Goal: Task Accomplishment & Management: Manage account settings

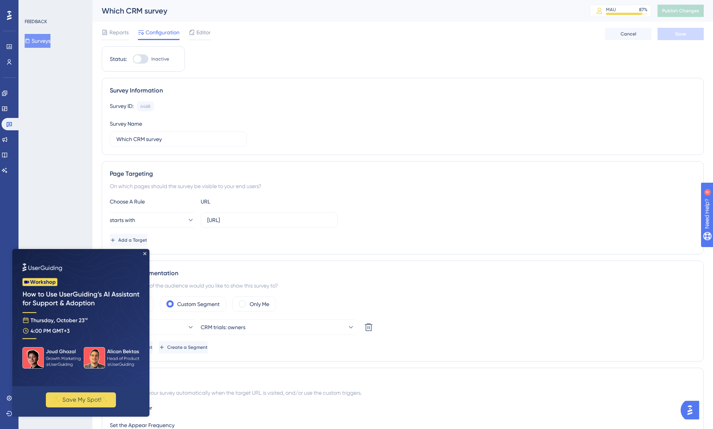
click at [141, 254] on img at bounding box center [80, 317] width 137 height 137
click at [145, 252] on icon "Close Preview" at bounding box center [144, 253] width 3 height 3
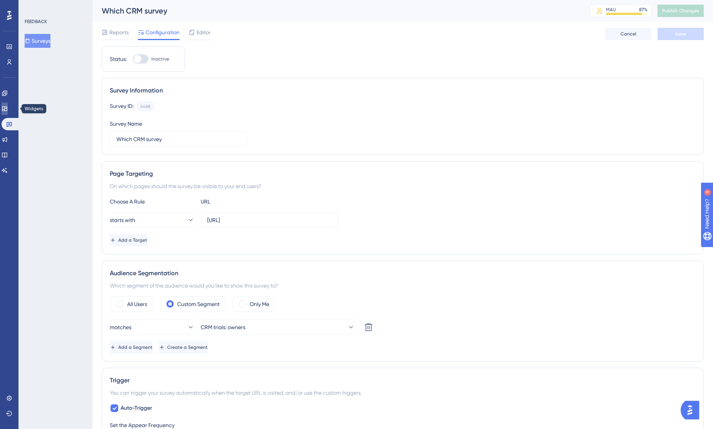
click at [7, 111] on icon at bounding box center [4, 108] width 5 height 5
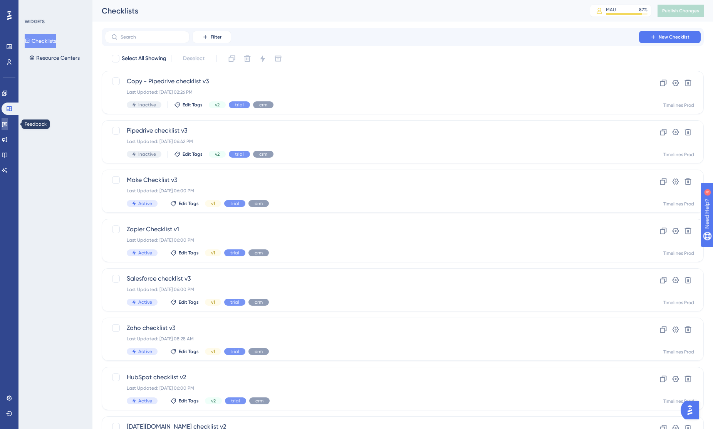
click at [7, 124] on icon at bounding box center [4, 124] width 5 height 5
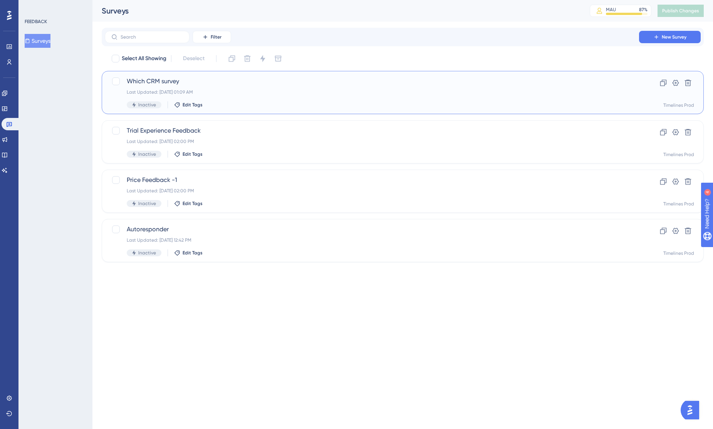
click at [164, 82] on span "Which CRM survey" at bounding box center [372, 81] width 491 height 9
click at [8, 138] on link at bounding box center [5, 139] width 6 height 12
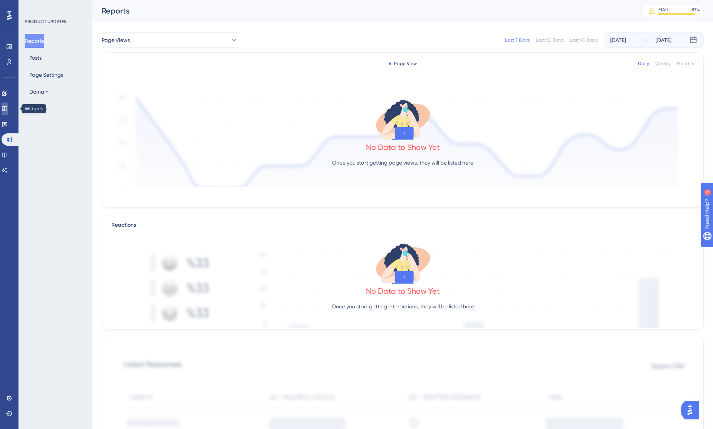
click at [8, 112] on link at bounding box center [5, 109] width 6 height 12
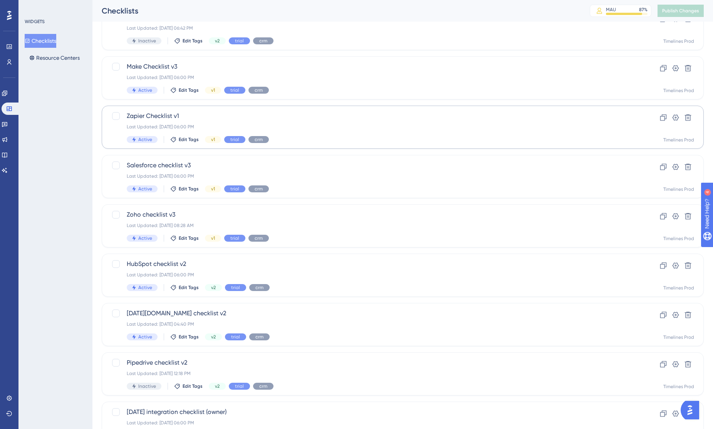
scroll to position [111, 0]
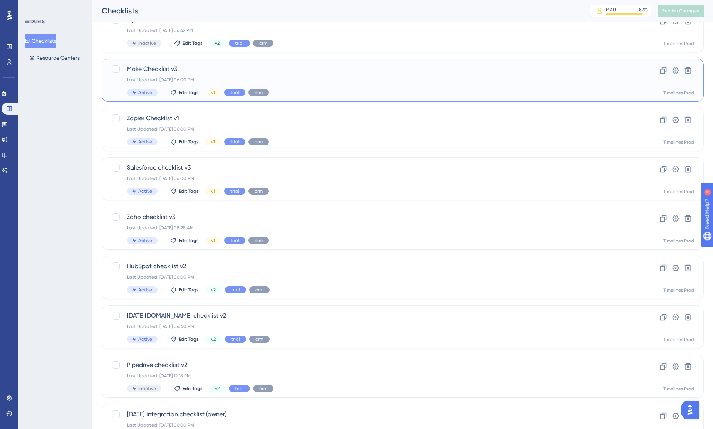
click at [354, 86] on div "Make Checklist v3 Last Updated: [DATE] 06:00 PM Active Edit Tags v1 trial crm" at bounding box center [372, 80] width 491 height 32
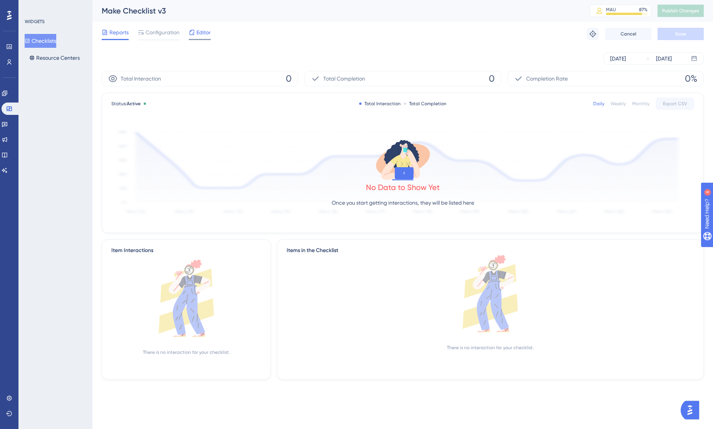
click at [200, 33] on span "Editor" at bounding box center [204, 32] width 14 height 9
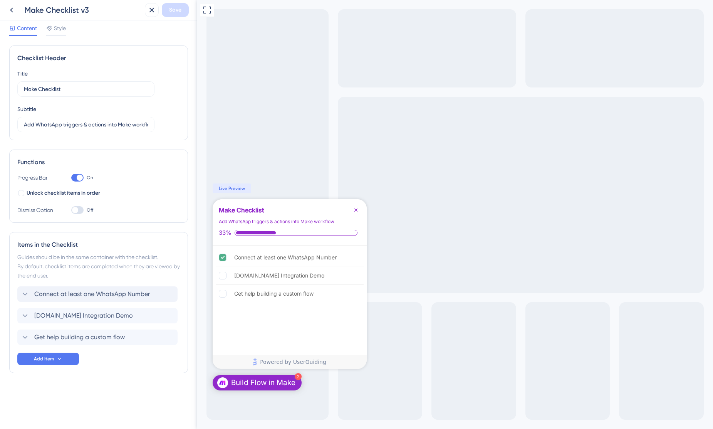
click at [139, 292] on span "Connect at least one WhatsApp Number" at bounding box center [92, 293] width 116 height 9
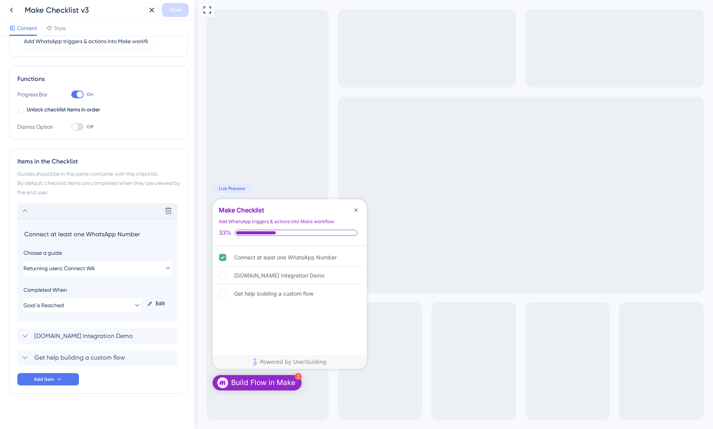
scroll to position [88, 0]
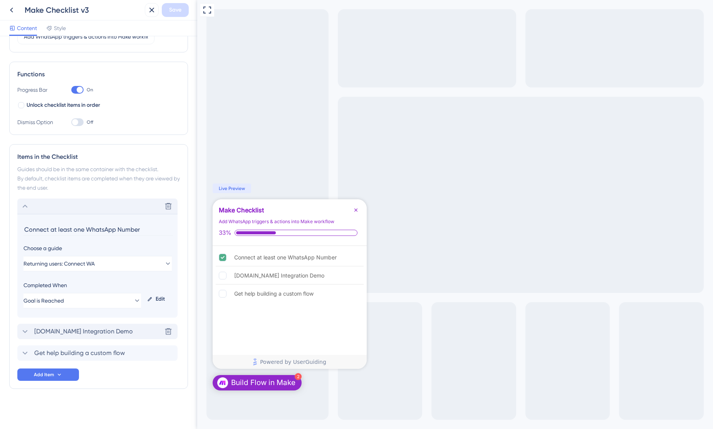
click at [90, 332] on span "[DOMAIN_NAME] Integration Demo" at bounding box center [83, 331] width 99 height 9
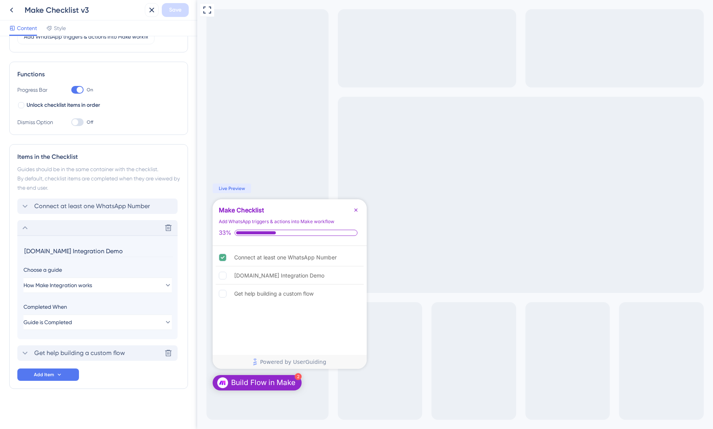
click at [91, 353] on span "Get help building a custom flow" at bounding box center [79, 352] width 91 height 9
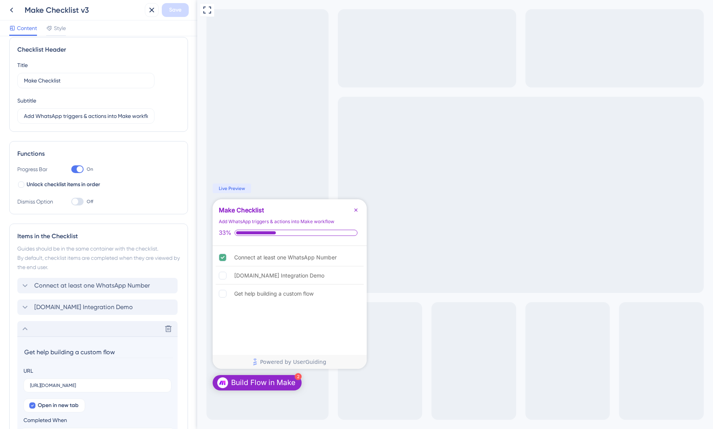
scroll to position [5, 0]
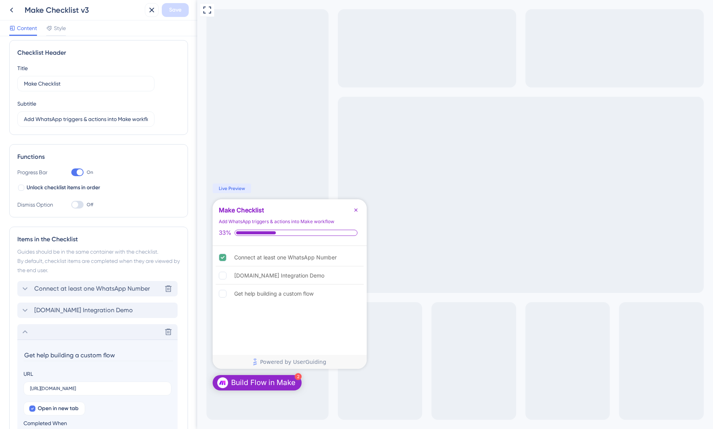
click at [101, 284] on span "Connect at least one WhatsApp Number" at bounding box center [92, 288] width 116 height 9
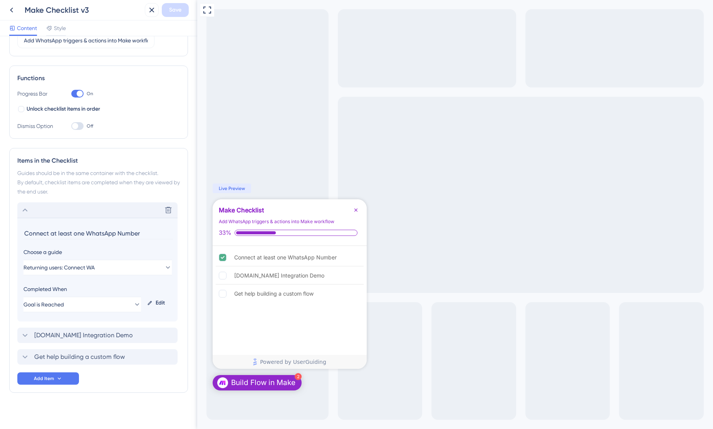
scroll to position [88, 0]
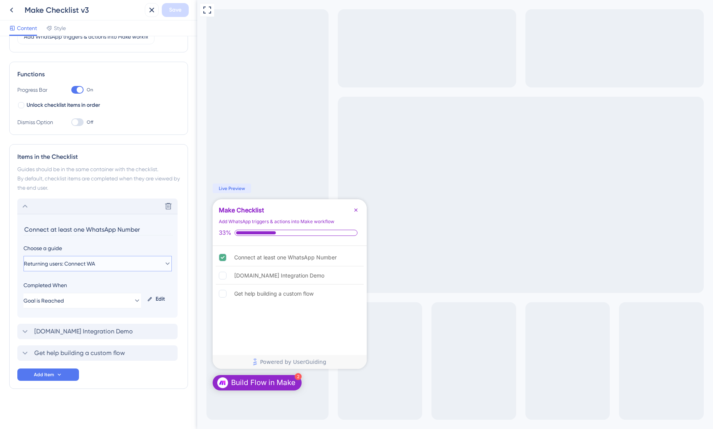
click at [91, 266] on span "Returning users: Connect WA" at bounding box center [59, 263] width 71 height 9
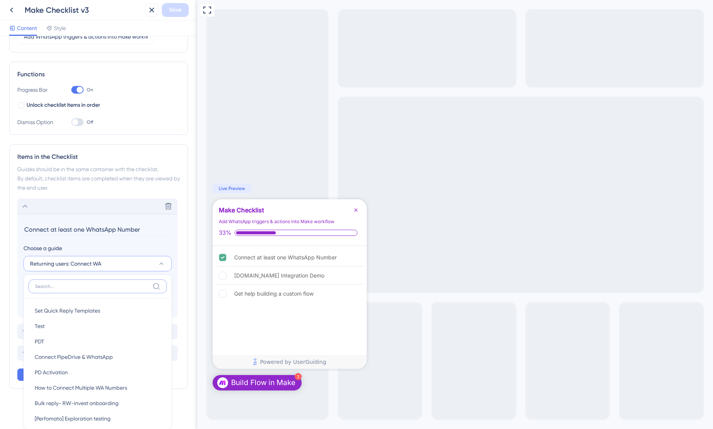
scroll to position [192, 0]
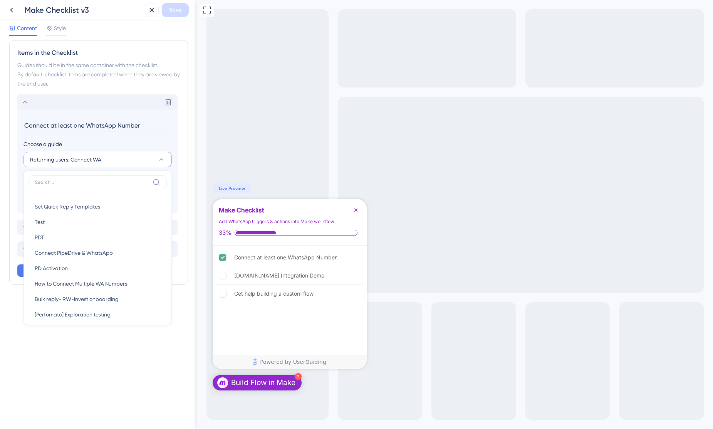
click at [98, 383] on div "Checklist Header Title Make Checklist Subtitle Add WhatsApp triggers & actions …" at bounding box center [98, 232] width 197 height 393
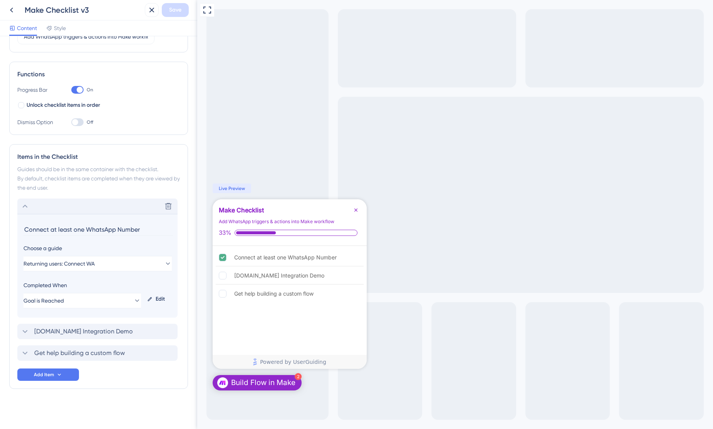
scroll to position [88, 0]
click at [28, 205] on icon at bounding box center [24, 206] width 9 height 9
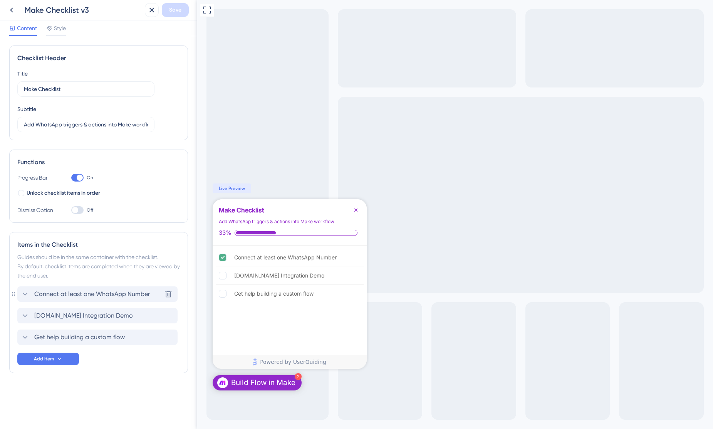
scroll to position [0, 0]
click at [107, 288] on div "Connect at least one WhatsApp Number Delete" at bounding box center [97, 293] width 160 height 15
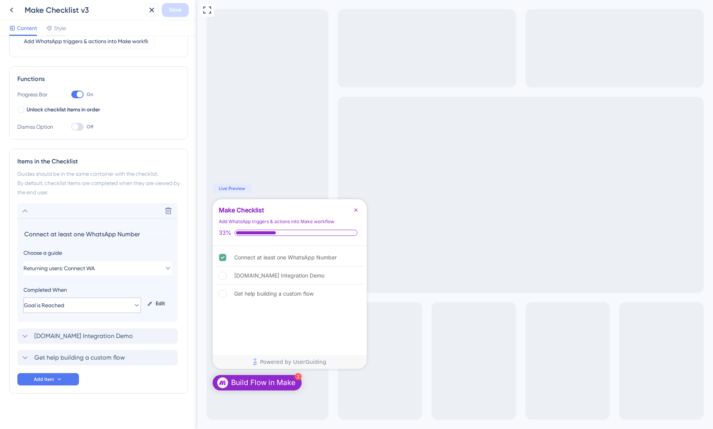
scroll to position [88, 0]
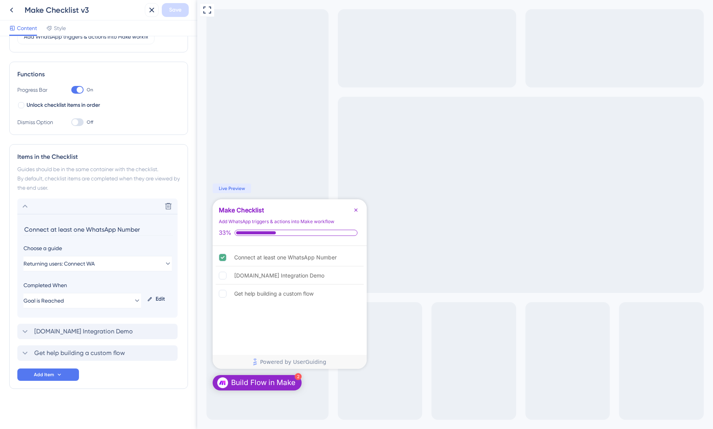
click at [85, 228] on input "Connect at least one WhatsApp Number" at bounding box center [99, 230] width 150 height 12
click at [94, 331] on span "[DOMAIN_NAME] Integration Demo" at bounding box center [83, 331] width 99 height 9
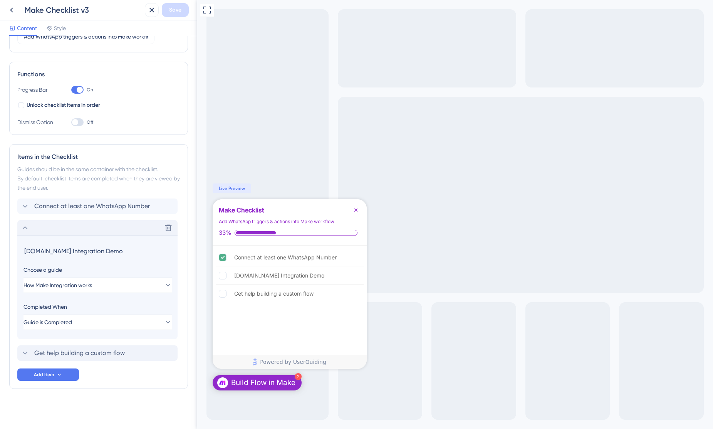
click at [66, 251] on input "[DOMAIN_NAME] Integration Demo" at bounding box center [99, 251] width 150 height 12
click at [115, 229] on div "Delete" at bounding box center [97, 227] width 160 height 15
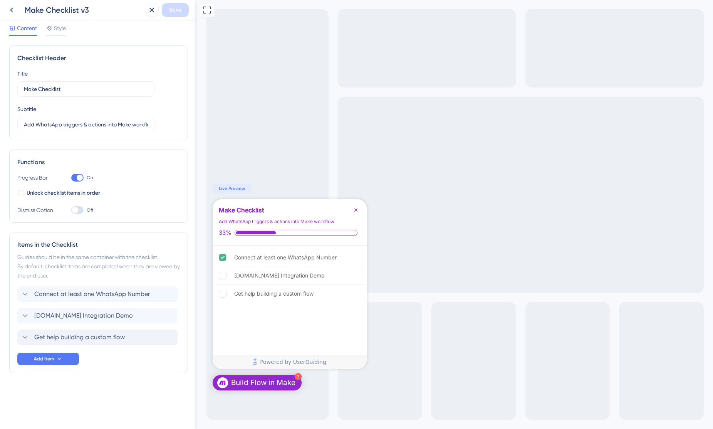
scroll to position [0, 0]
click at [80, 340] on span "Get help building a custom flow" at bounding box center [79, 337] width 91 height 9
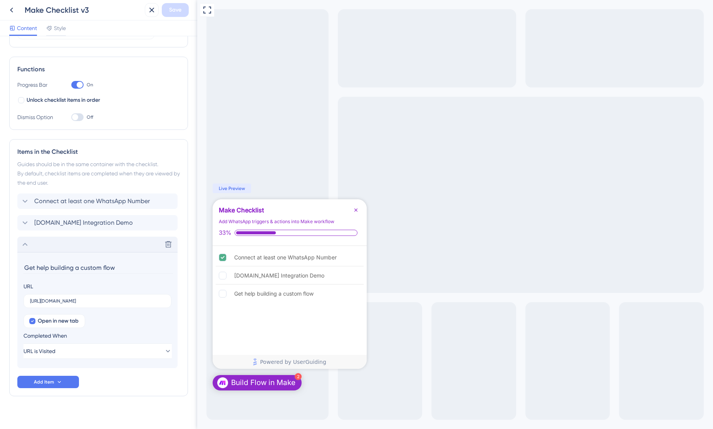
scroll to position [100, 0]
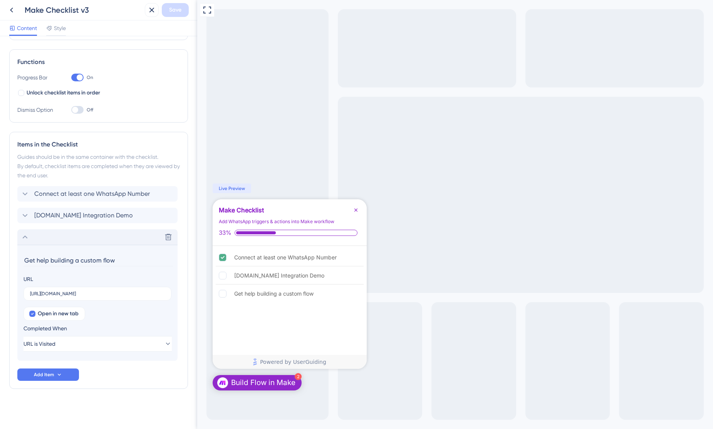
click at [64, 259] on input "Get help building a custom flow" at bounding box center [99, 260] width 150 height 12
click at [78, 297] on label "[URL][DOMAIN_NAME]" at bounding box center [98, 294] width 148 height 14
click at [78, 296] on input "[URL][DOMAIN_NAME]" at bounding box center [97, 293] width 135 height 5
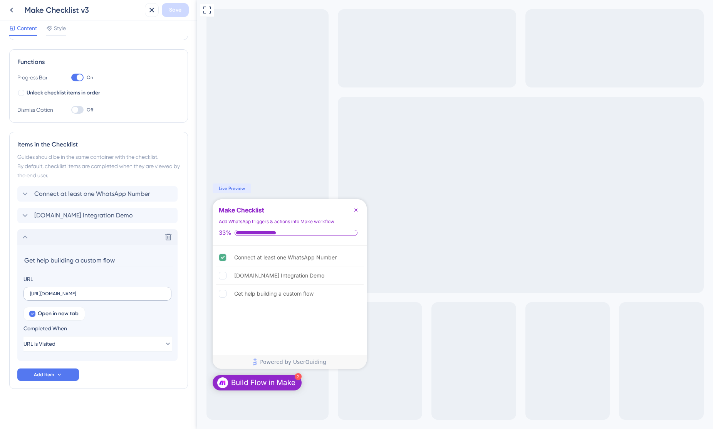
click at [78, 297] on label "[URL][DOMAIN_NAME]" at bounding box center [98, 294] width 148 height 14
click at [78, 296] on input "[URL][DOMAIN_NAME]" at bounding box center [97, 293] width 135 height 5
click at [78, 297] on label "[URL][DOMAIN_NAME]" at bounding box center [98, 294] width 148 height 14
click at [78, 296] on input "[URL][DOMAIN_NAME]" at bounding box center [97, 293] width 135 height 5
click at [76, 294] on input "[URL][DOMAIN_NAME]" at bounding box center [97, 293] width 135 height 5
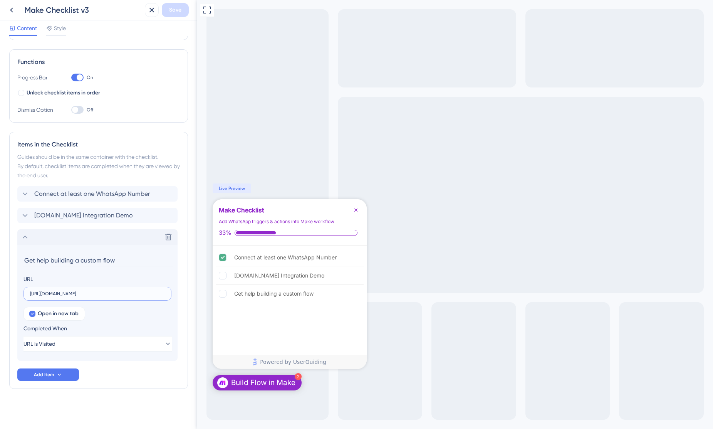
click at [76, 294] on input "[URL][DOMAIN_NAME]" at bounding box center [97, 293] width 135 height 5
click at [86, 192] on span "Connect at least one WhatsApp Number" at bounding box center [92, 193] width 116 height 9
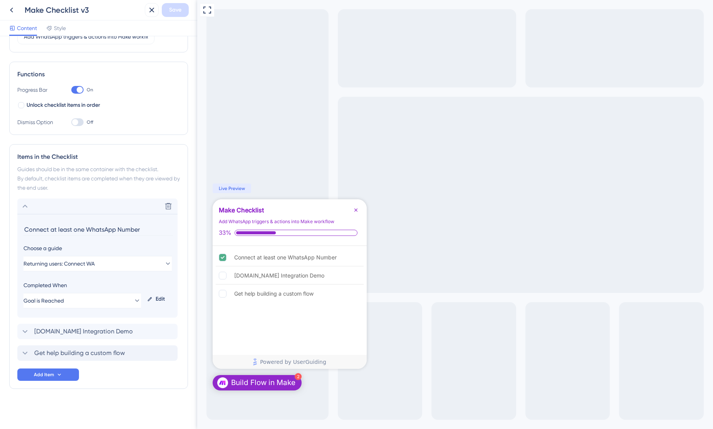
scroll to position [88, 0]
click at [235, 207] on div "Make Checklist" at bounding box center [241, 209] width 45 height 9
copy div "Make Checklist"
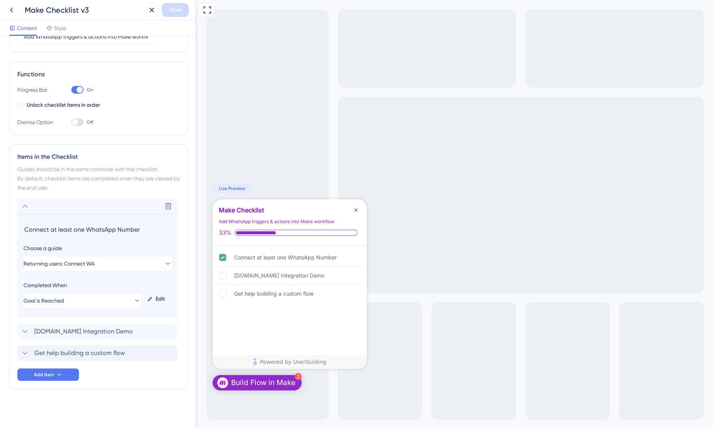
click at [277, 220] on div "Add WhatsApp triggers & actions into Make workflow" at bounding box center [277, 222] width 116 height 8
copy div "Add WhatsApp triggers & actions into Make workflow"
click at [108, 207] on div "Delete" at bounding box center [97, 205] width 160 height 15
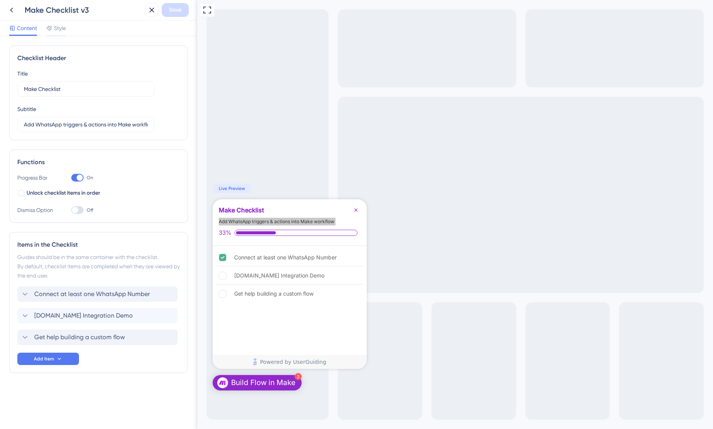
scroll to position [0, 0]
click at [77, 316] on span "[DOMAIN_NAME] Integration Demo" at bounding box center [83, 315] width 99 height 9
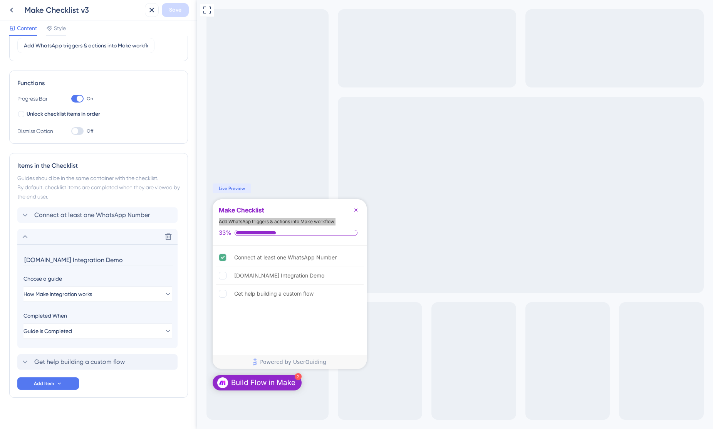
scroll to position [88, 0]
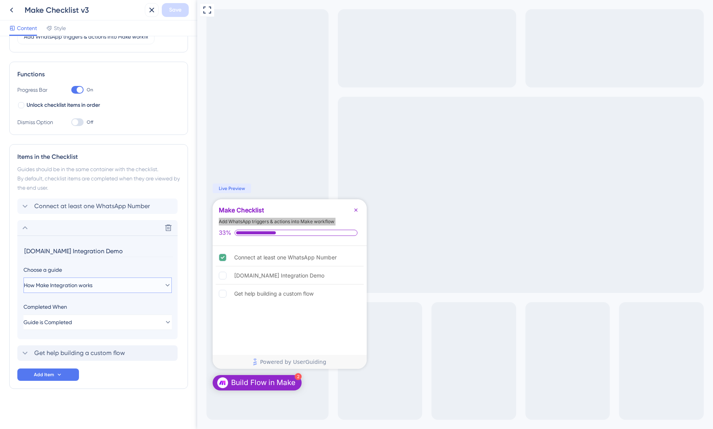
click at [68, 286] on span "How Make Integration works" at bounding box center [58, 285] width 69 height 9
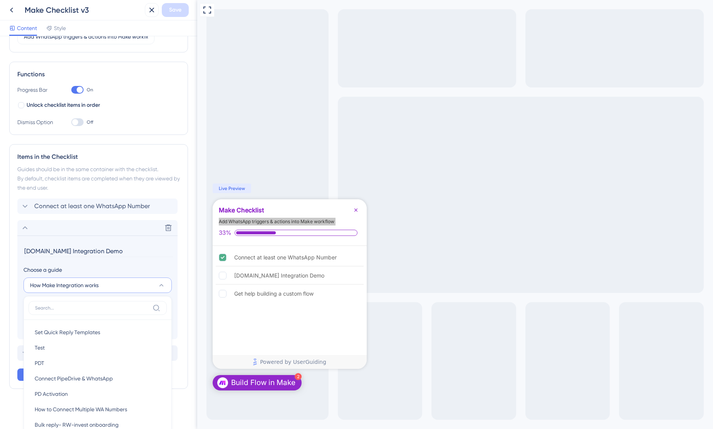
scroll to position [222, 0]
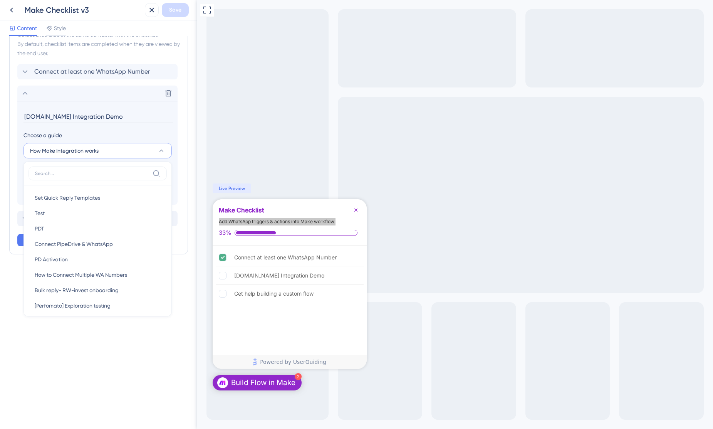
click at [71, 323] on div "Checklist Header Title Make Checklist Subtitle Add WhatsApp triggers & actions …" at bounding box center [98, 232] width 197 height 393
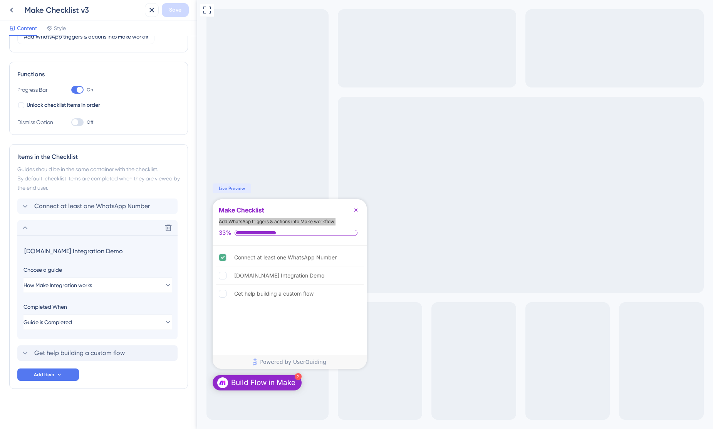
scroll to position [88, 0]
drag, startPoint x: 108, startPoint y: 286, endPoint x: 102, endPoint y: 268, distance: 18.3
click at [102, 268] on div "Choose a guide How Make Integration works" at bounding box center [98, 279] width 148 height 28
click at [93, 349] on span "Get help building a custom flow" at bounding box center [79, 352] width 91 height 9
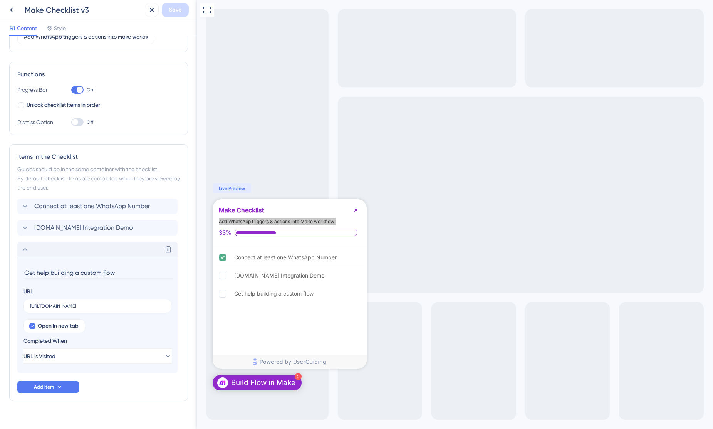
scroll to position [100, 0]
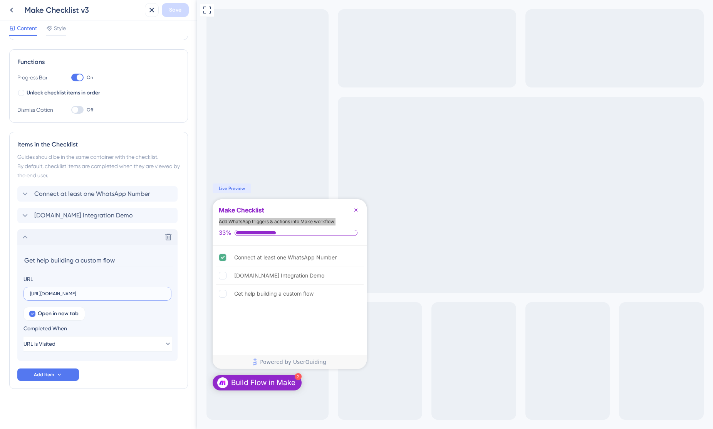
click at [98, 294] on input "[URL][DOMAIN_NAME]" at bounding box center [97, 293] width 135 height 5
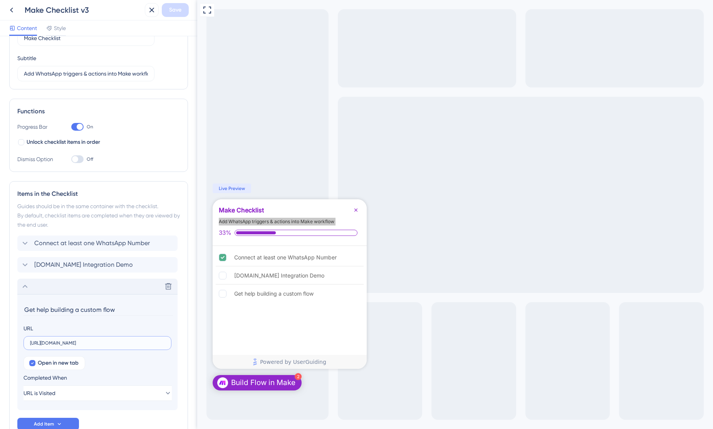
scroll to position [0, 0]
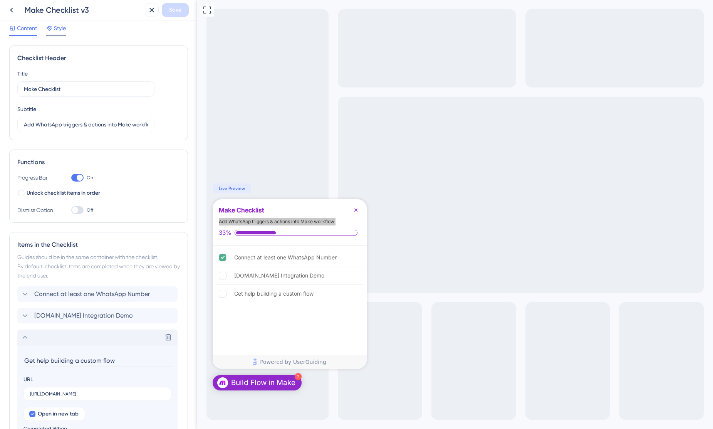
click at [56, 27] on span "Style" at bounding box center [60, 28] width 12 height 9
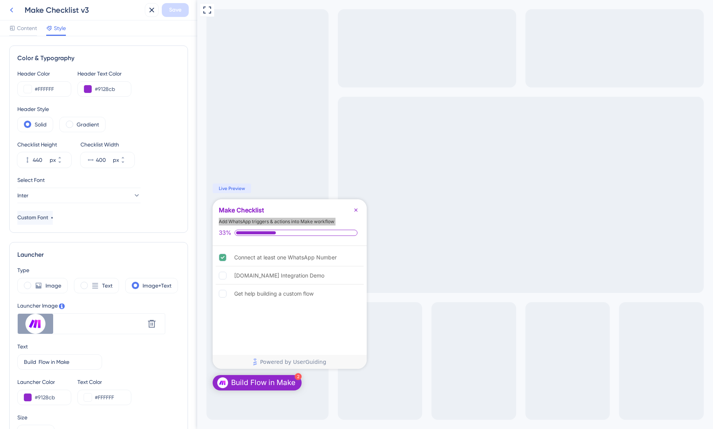
click at [10, 10] on icon at bounding box center [11, 9] width 9 height 9
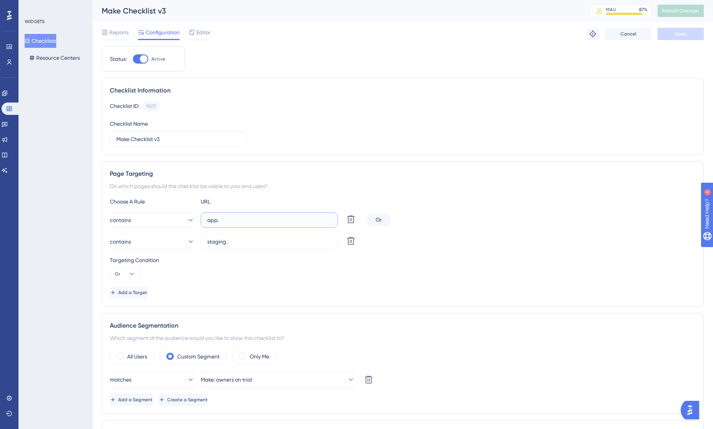
click at [232, 222] on input "app." at bounding box center [269, 220] width 124 height 8
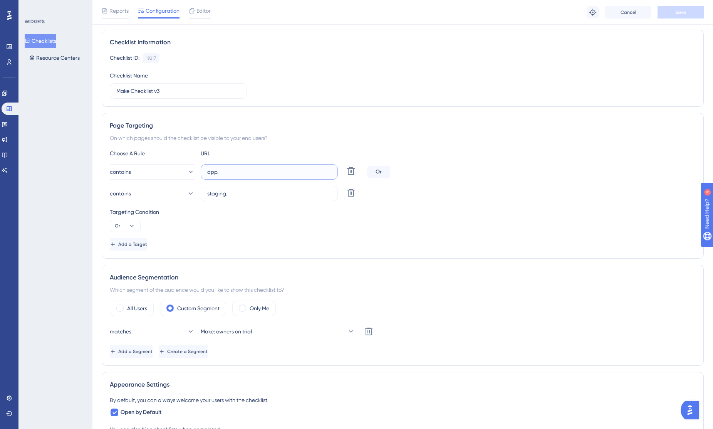
scroll to position [52, 0]
click at [10, 17] on icon at bounding box center [9, 15] width 5 height 10
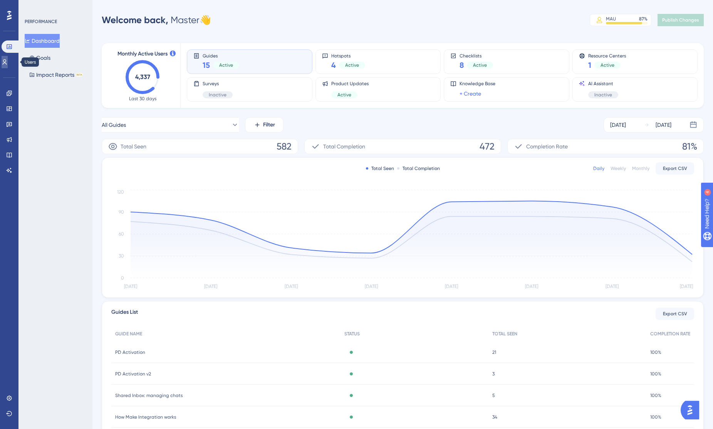
click at [7, 62] on icon at bounding box center [5, 61] width 4 height 5
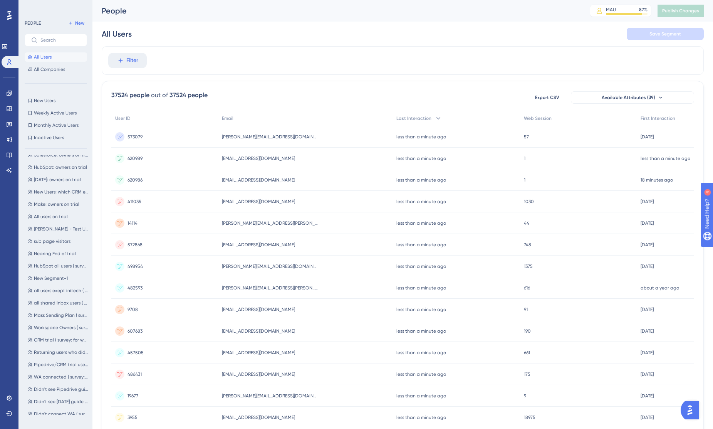
scroll to position [209, 0]
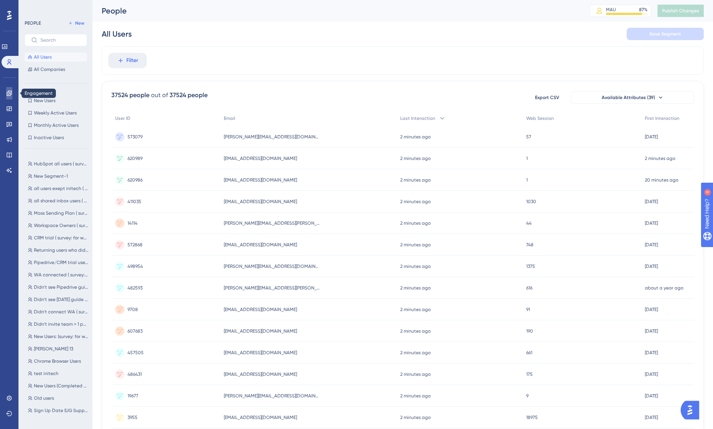
click at [8, 95] on icon at bounding box center [9, 93] width 6 height 6
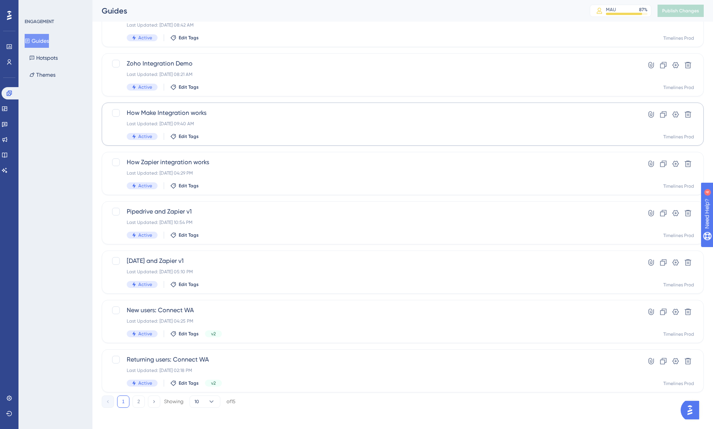
scroll to position [188, 0]
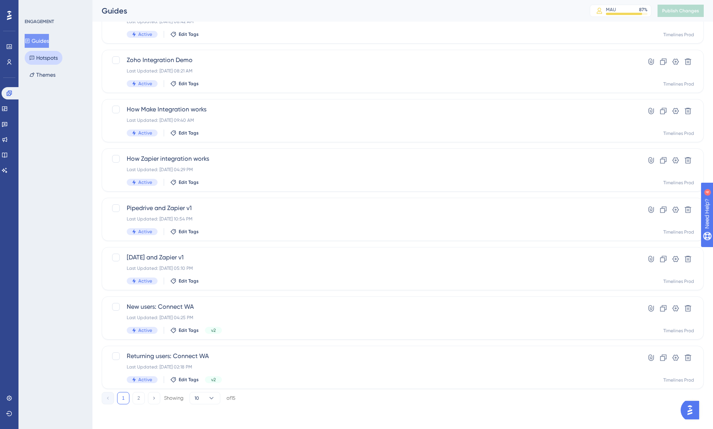
click at [42, 62] on button "Hotspots" at bounding box center [44, 58] width 38 height 14
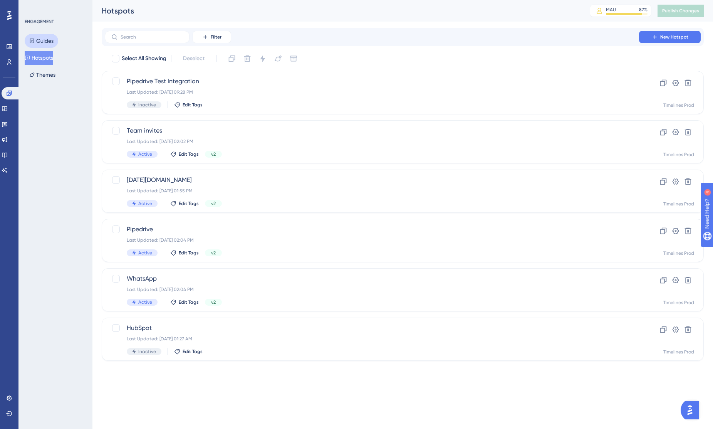
click at [49, 36] on button "Guides" at bounding box center [42, 41] width 34 height 14
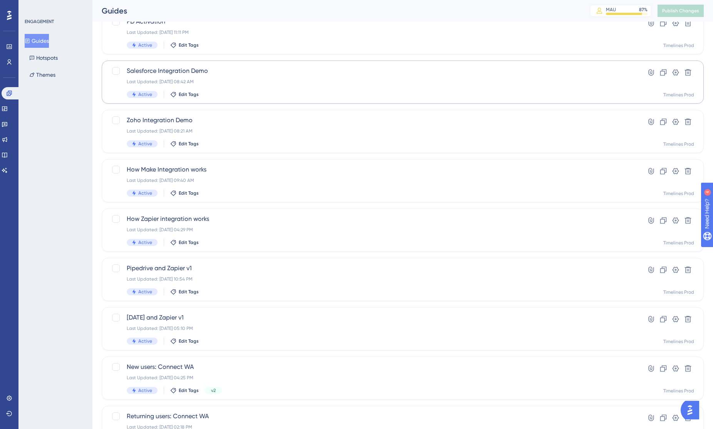
scroll to position [188, 0]
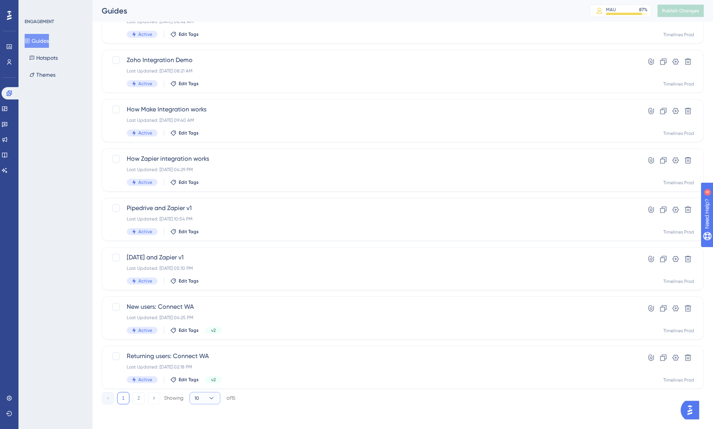
click at [203, 399] on button "10" at bounding box center [205, 398] width 31 height 12
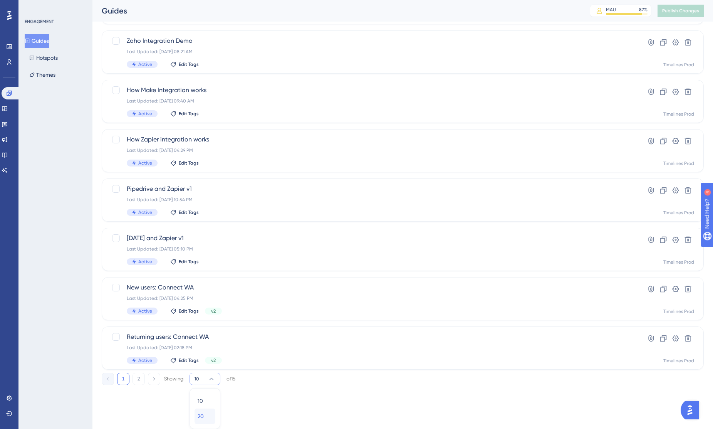
click at [201, 413] on span "20" at bounding box center [201, 416] width 6 height 9
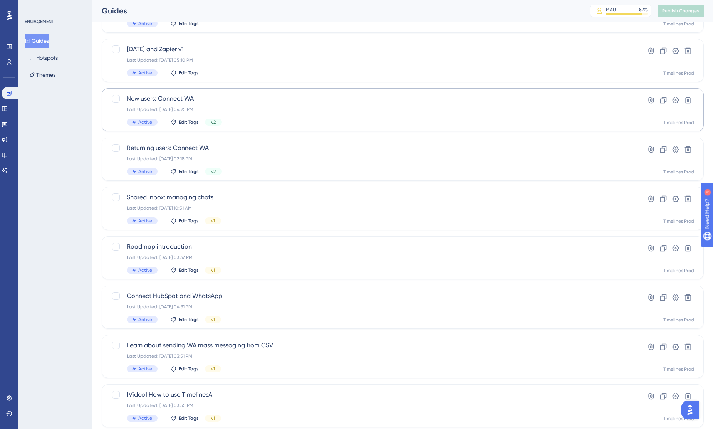
scroll to position [434, 0]
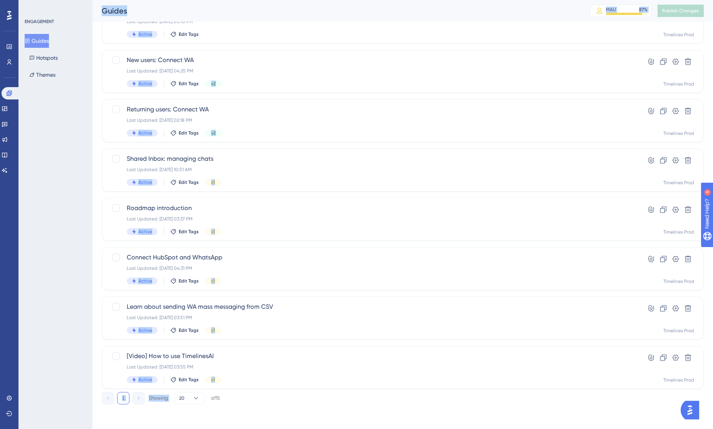
drag, startPoint x: 281, startPoint y: 394, endPoint x: 40, endPoint y: 319, distance: 252.1
click at [93, 319] on div "Performance Users Engagement Widgets Feedback Product Updates Knowledge Base AI…" at bounding box center [403, 4] width 621 height 823
click at [71, 303] on div "ENGAGEMENT Guides Hotspots Themes" at bounding box center [56, 214] width 74 height 429
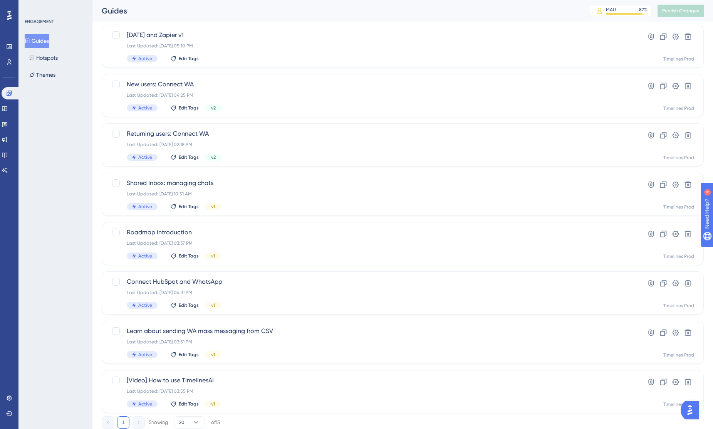
scroll to position [412, 0]
click at [8, 108] on icon at bounding box center [5, 109] width 6 height 6
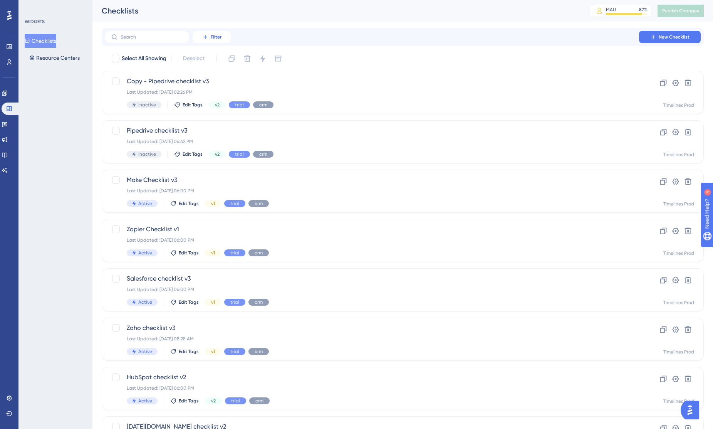
click at [226, 40] on button "Filter" at bounding box center [212, 37] width 39 height 12
click at [218, 102] on span "Status" at bounding box center [212, 105] width 16 height 9
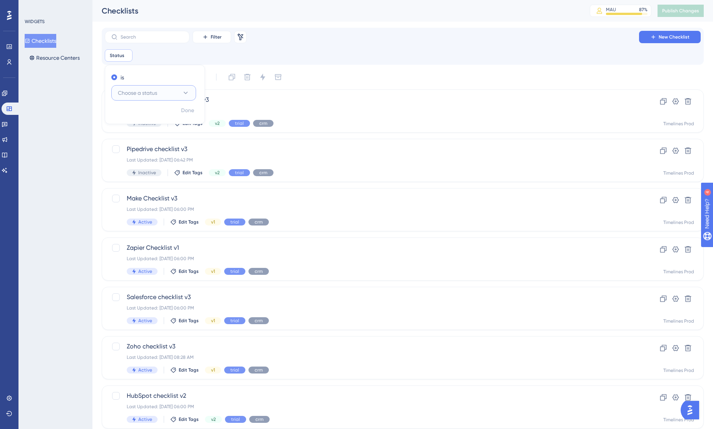
click at [139, 89] on span "Choose a status" at bounding box center [137, 92] width 39 height 9
click at [137, 116] on span "Active" at bounding box center [130, 116] width 15 height 9
click at [190, 109] on span "Done" at bounding box center [187, 110] width 13 height 9
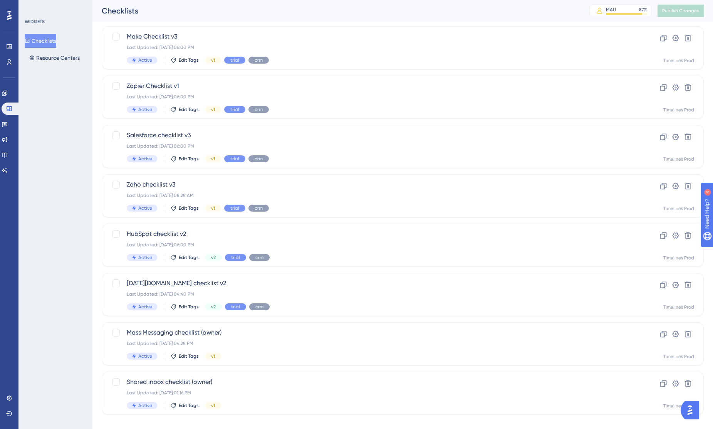
scroll to position [61, 0]
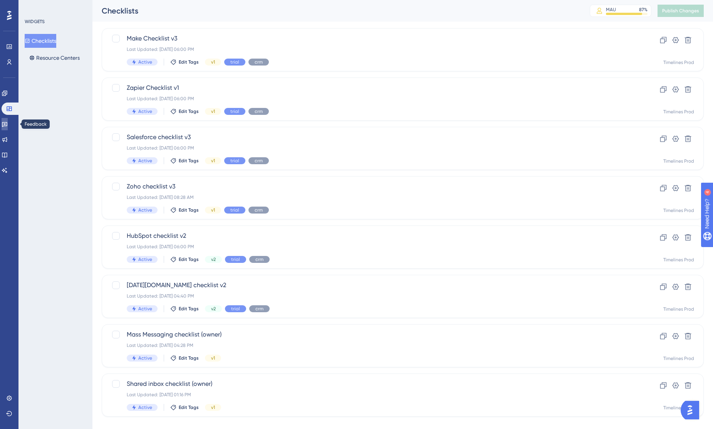
click at [7, 126] on icon at bounding box center [4, 124] width 5 height 5
